Goal: Information Seeking & Learning: Learn about a topic

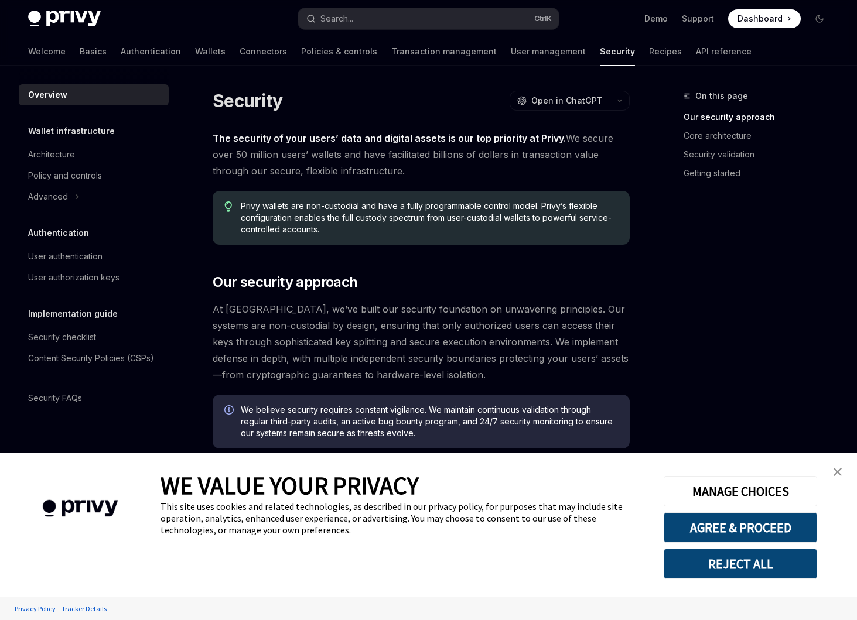
click at [836, 471] on img "close banner" at bounding box center [838, 472] width 8 height 8
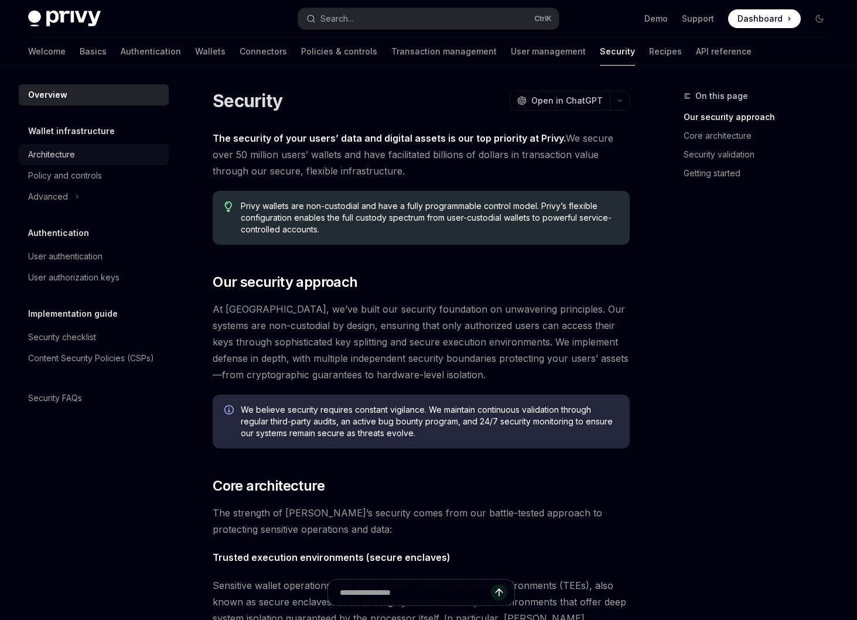
click at [56, 158] on div "Architecture" at bounding box center [51, 155] width 47 height 14
type textarea "*"
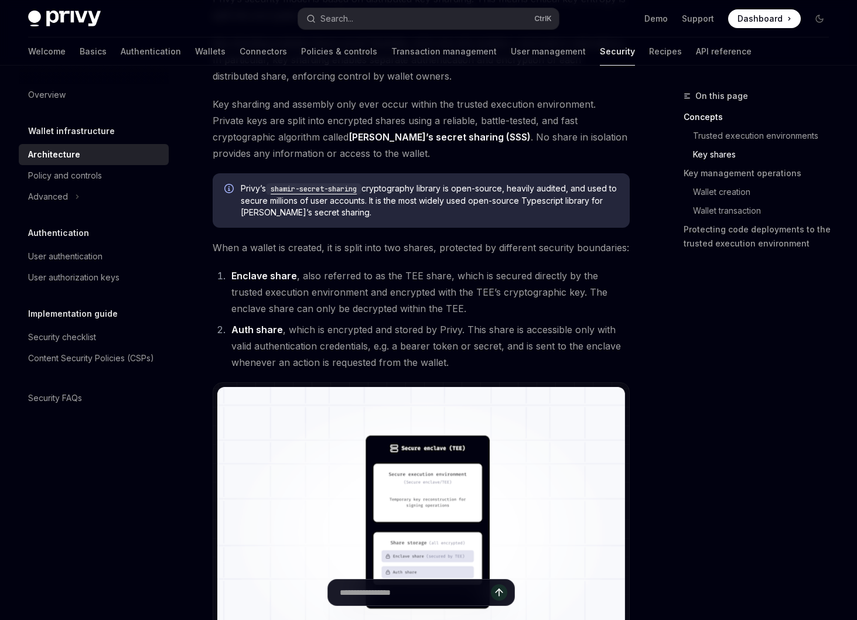
scroll to position [879, 0]
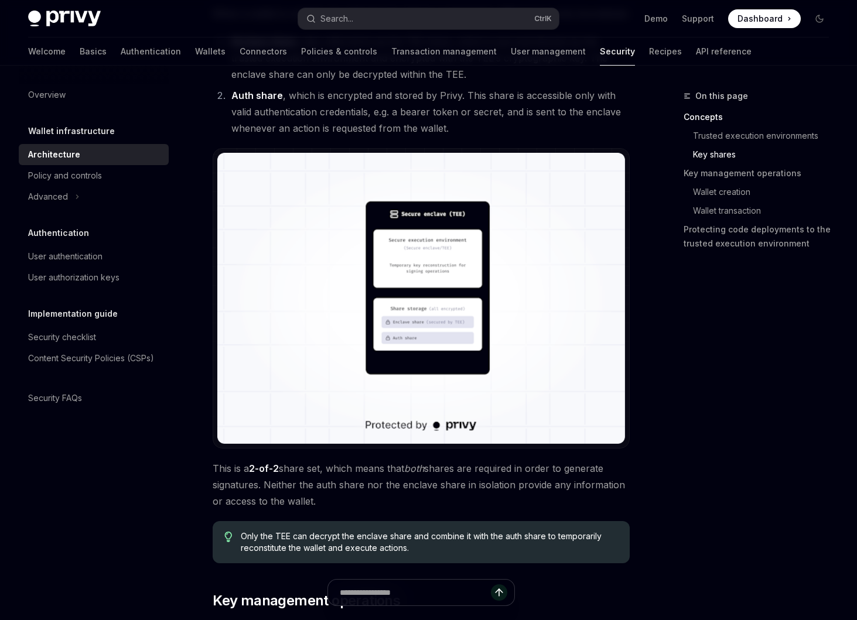
click at [424, 340] on img at bounding box center [421, 298] width 408 height 291
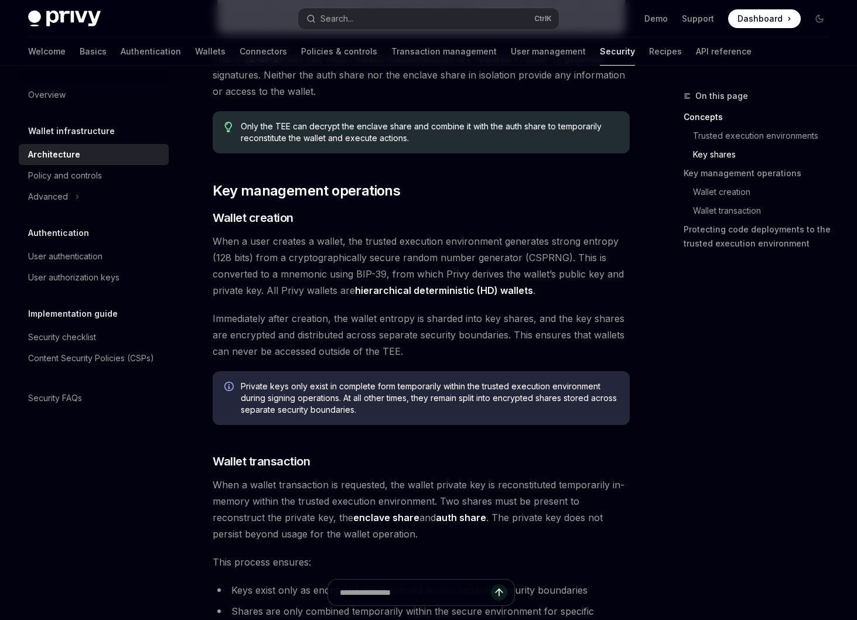
scroll to position [1347, 0]
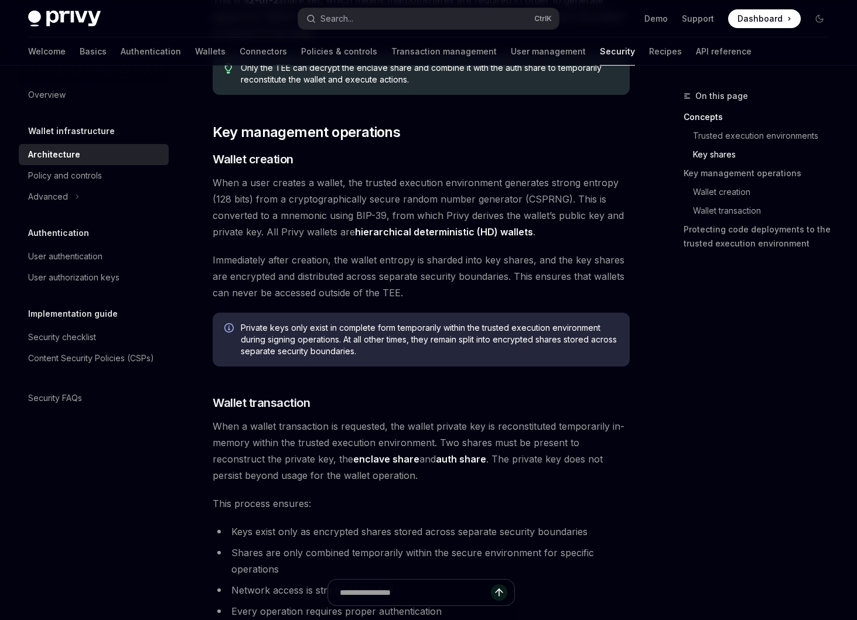
click at [425, 418] on span "When a wallet transaction is requested, the wallet private key is reconstituted…" at bounding box center [421, 451] width 417 height 66
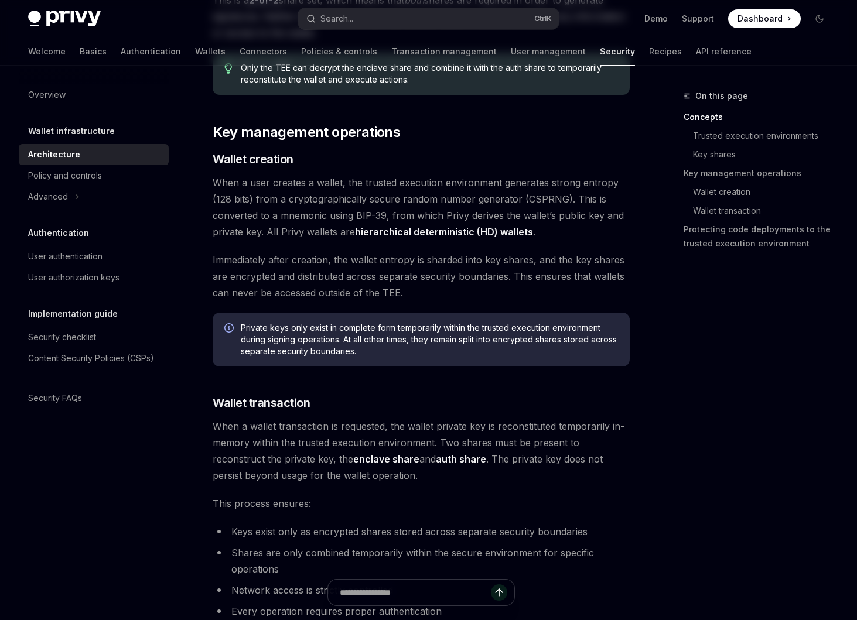
scroll to position [0, 0]
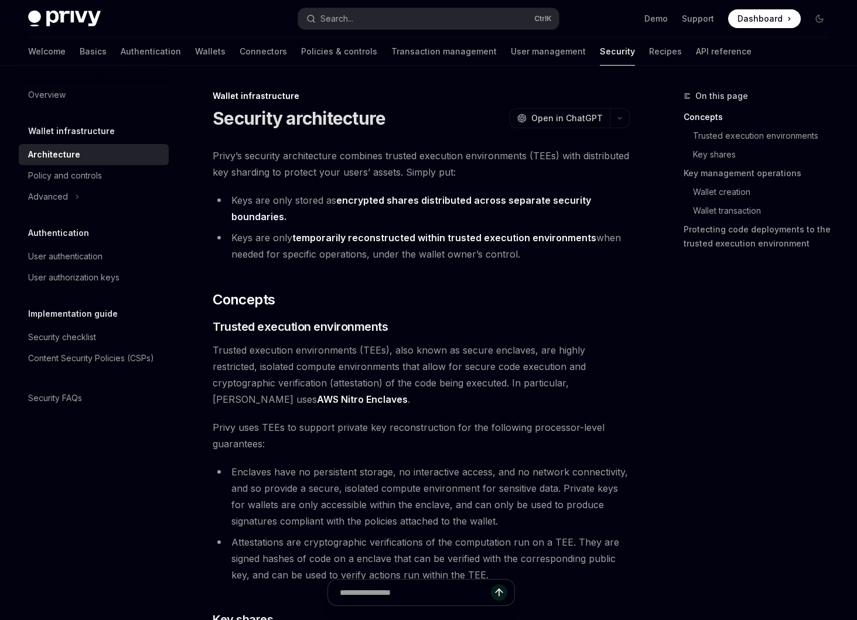
click at [415, 248] on li "Keys are only temporarily reconstructed within trusted execution environments w…" at bounding box center [421, 246] width 417 height 33
click at [501, 385] on span "Trusted execution environments (TEEs), also known as secure enclaves, are highl…" at bounding box center [421, 375] width 417 height 66
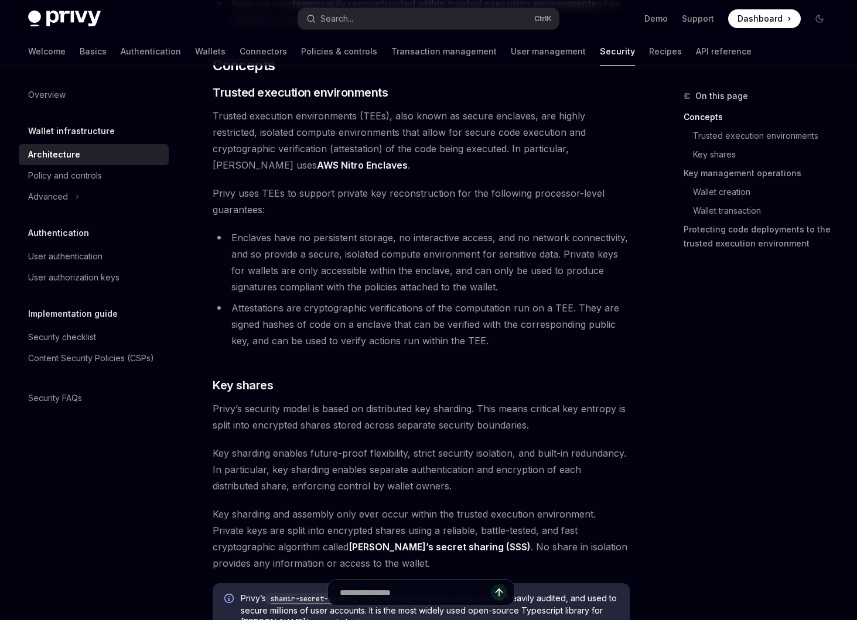
scroll to position [176, 0]
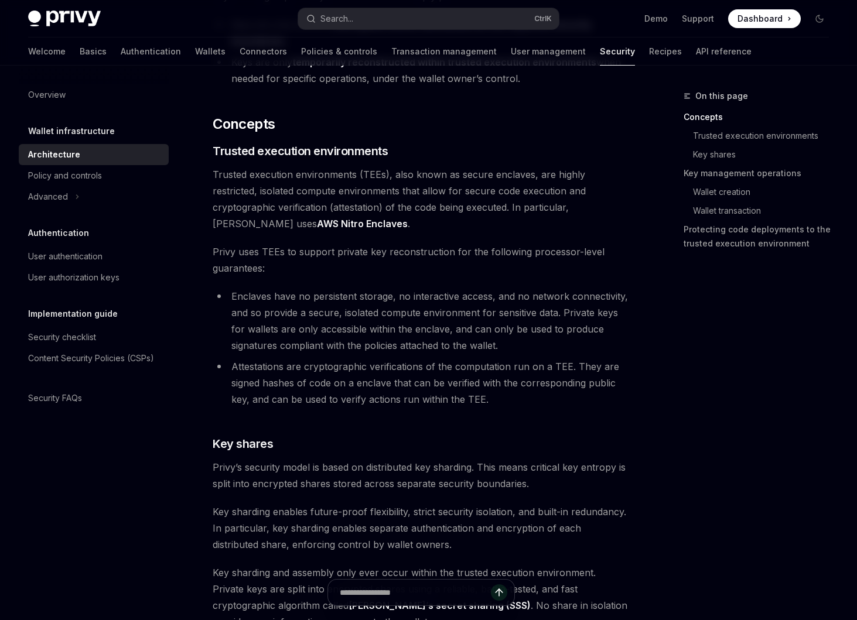
click at [350, 352] on li "Enclaves have no persistent storage, no interactive access, and no network conn…" at bounding box center [421, 321] width 417 height 66
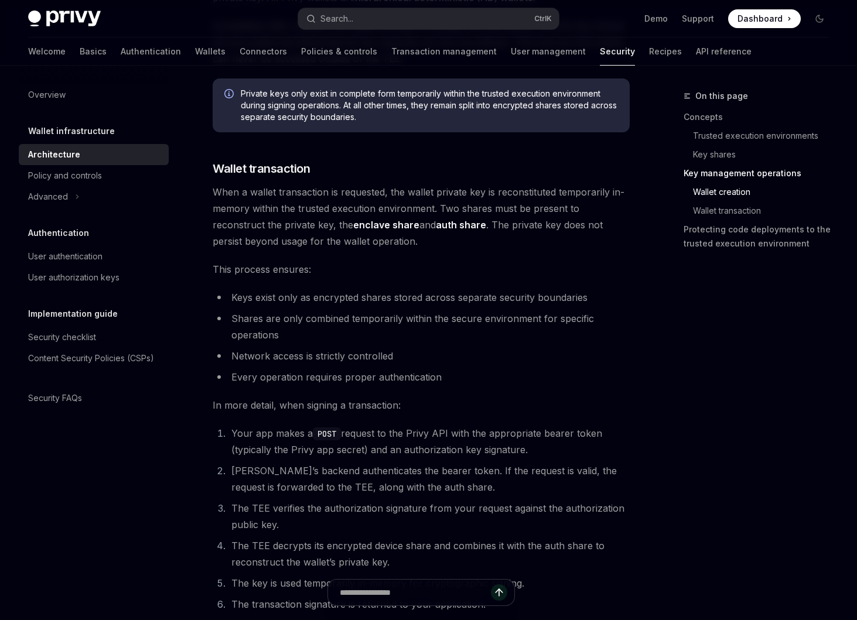
scroll to position [1640, 0]
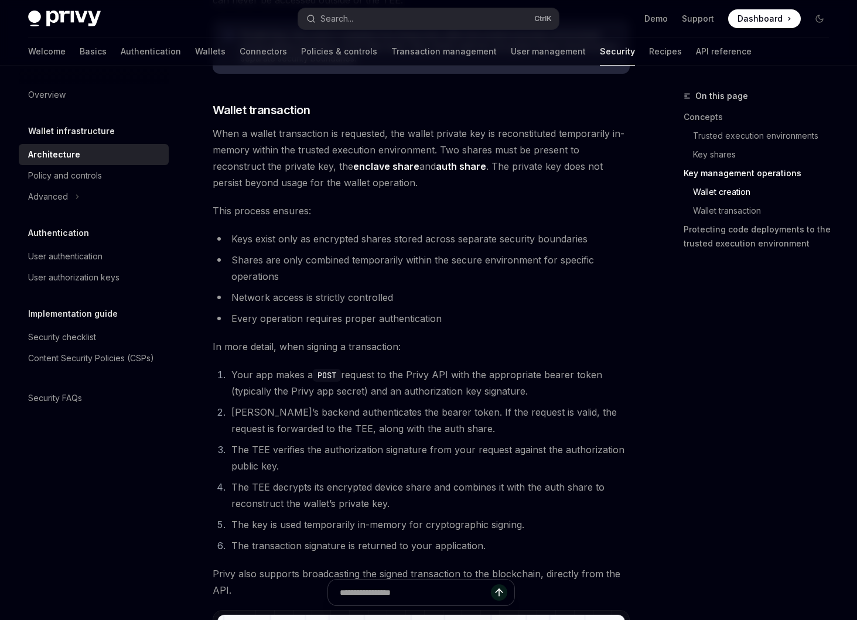
click at [379, 299] on li "Network access is strictly controlled" at bounding box center [421, 297] width 417 height 16
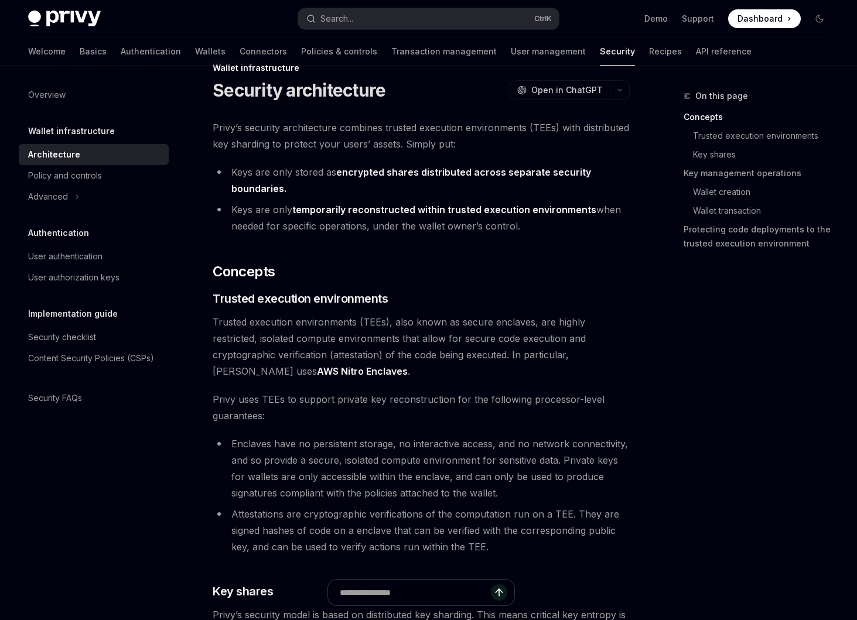
scroll to position [0, 0]
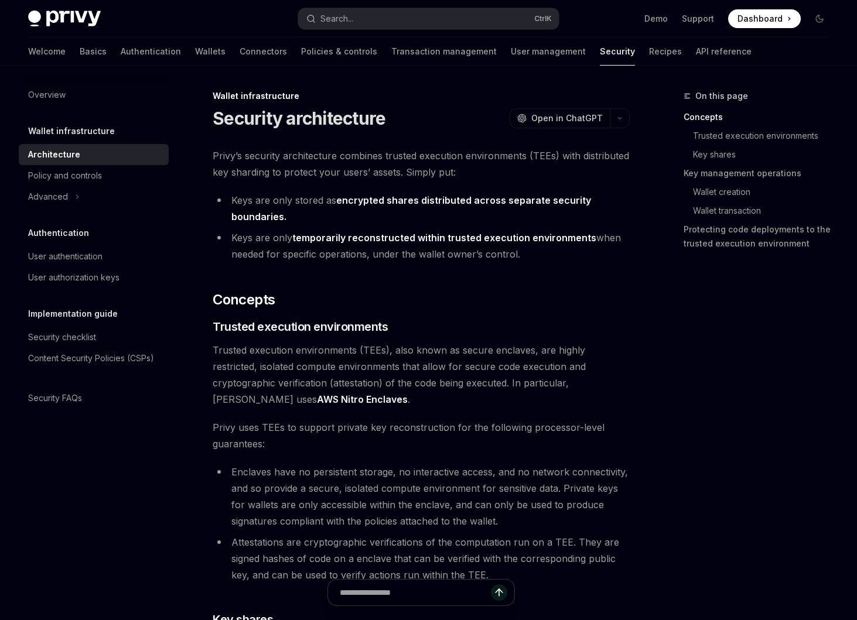
click at [337, 404] on span "Trusted execution environments (TEEs), also known as secure enclaves, are highl…" at bounding box center [421, 375] width 417 height 66
